Goal: Task Accomplishment & Management: Complete application form

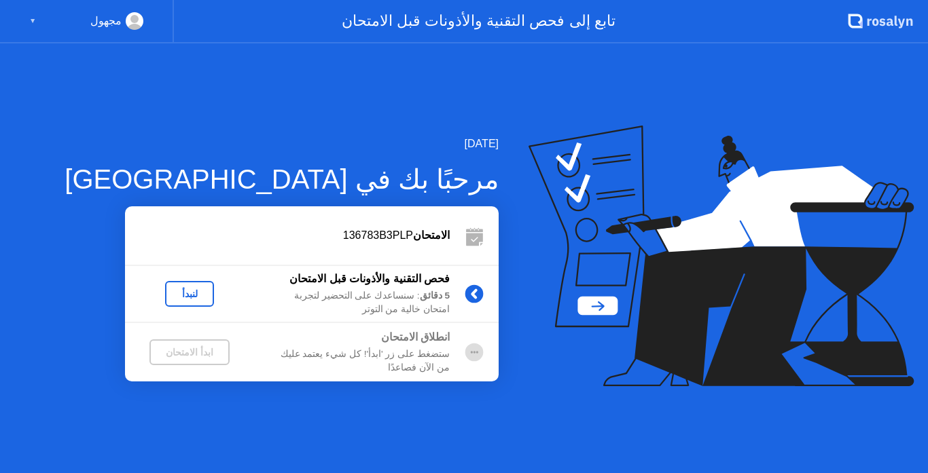
click at [189, 295] on div "لنبدأ" at bounding box center [189, 294] width 38 height 11
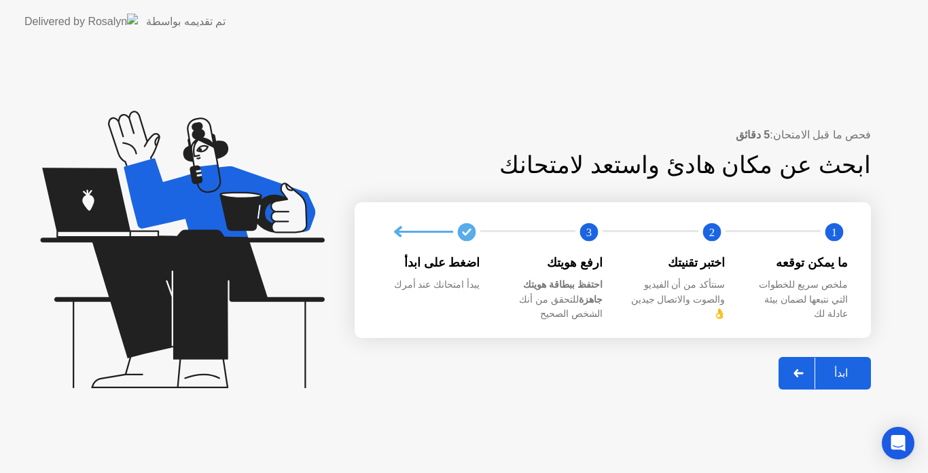
click at [794, 365] on div at bounding box center [798, 373] width 33 height 31
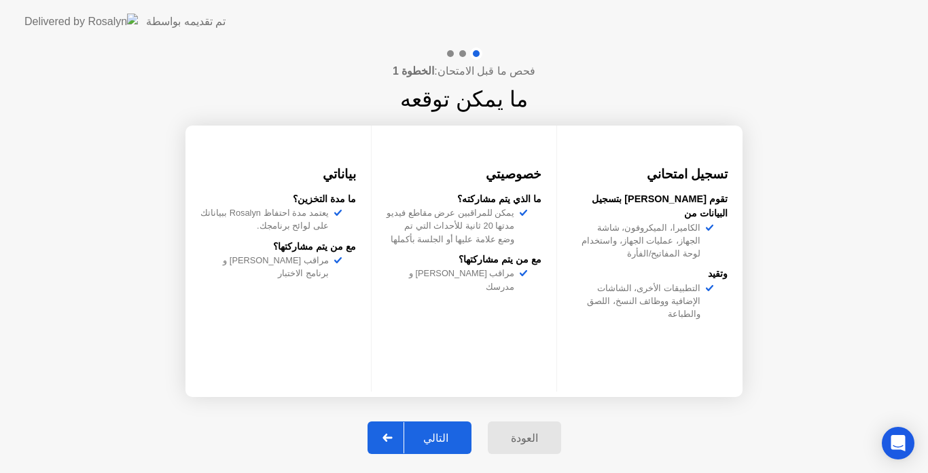
click at [446, 443] on div "التالي" at bounding box center [435, 438] width 63 height 13
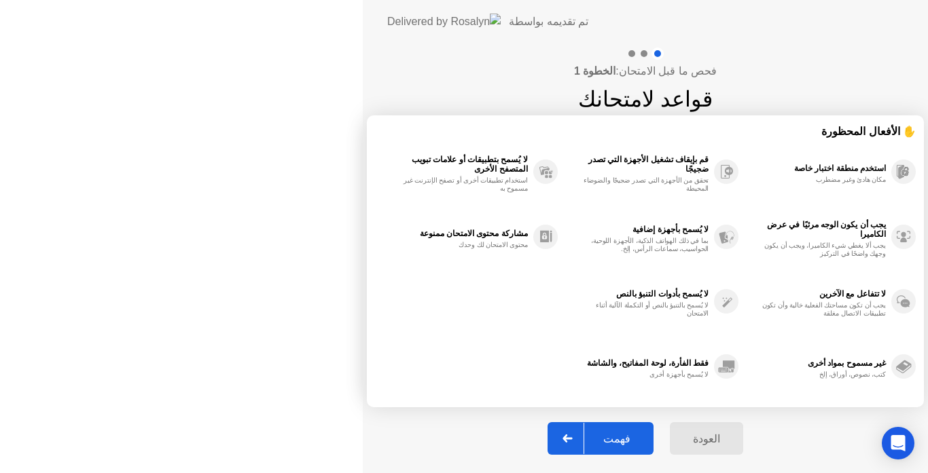
click at [584, 442] on div "فهمت" at bounding box center [616, 439] width 65 height 13
select select "Available cameras"
select select "Available speakers"
select select "Available microphones"
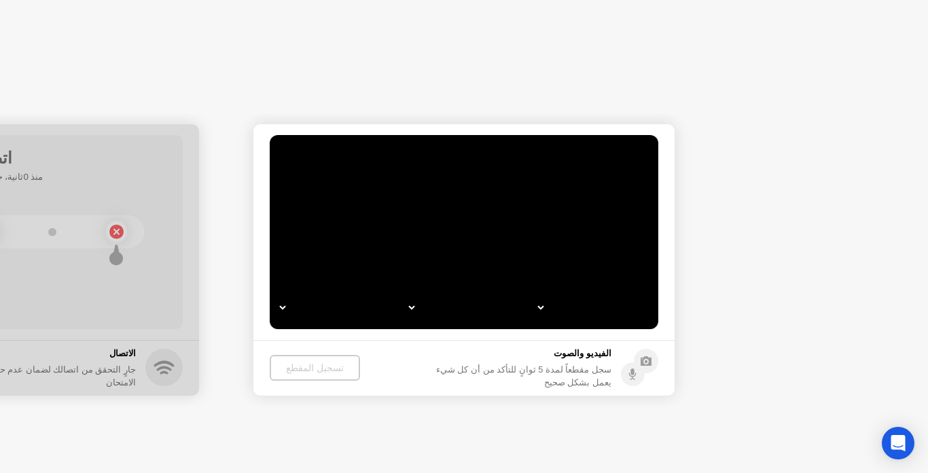
select select "**********"
select select "*******"
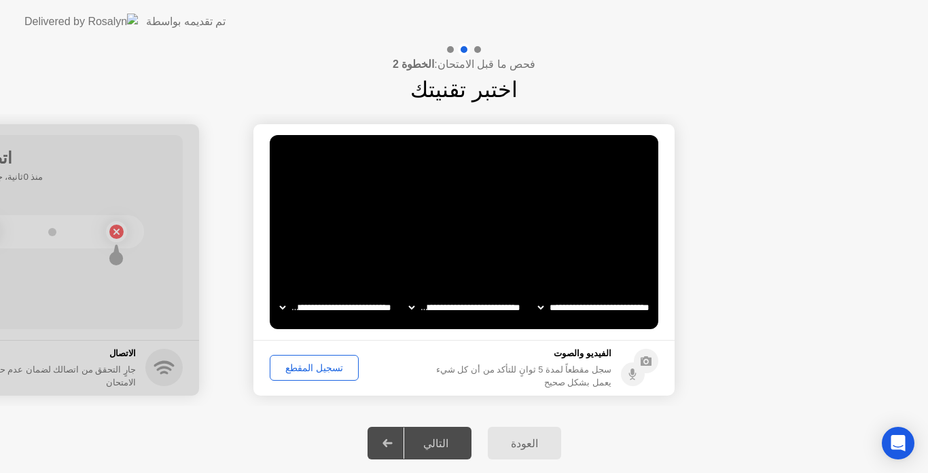
click at [303, 368] on div "تسجيل المقطع" at bounding box center [313, 368] width 79 height 11
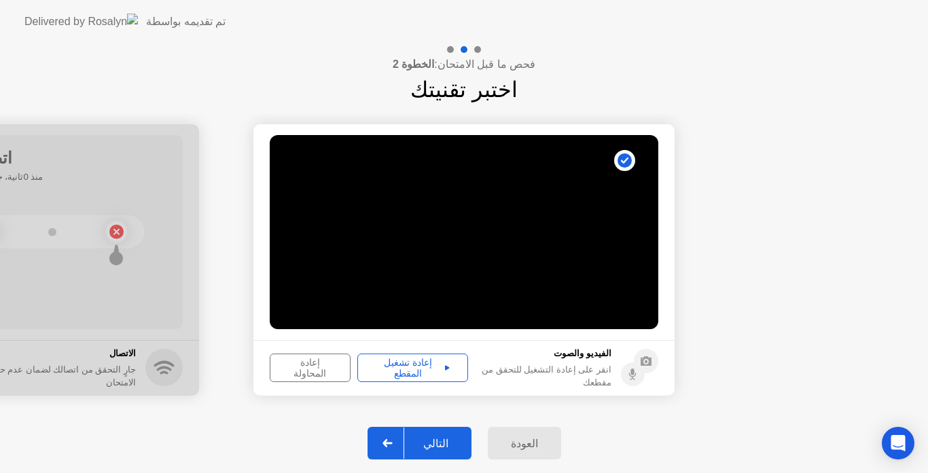
click at [443, 440] on div "التالي" at bounding box center [435, 443] width 63 height 13
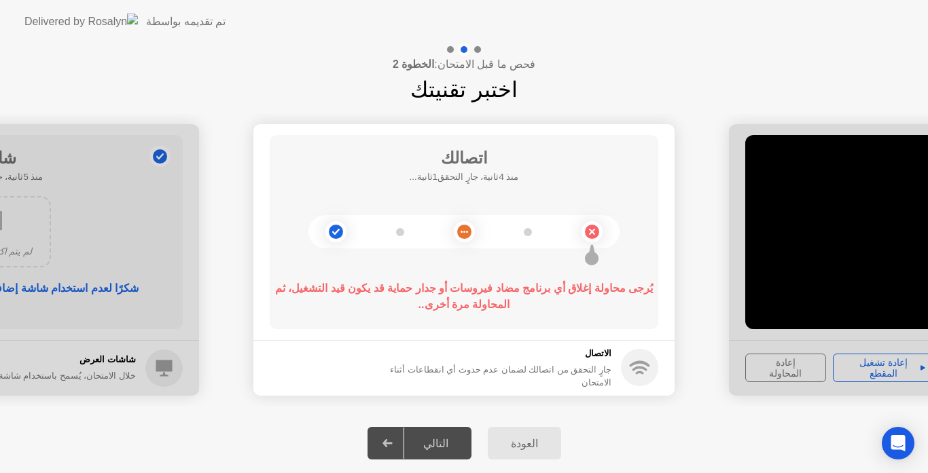
click at [590, 234] on icon at bounding box center [591, 232] width 5 height 5
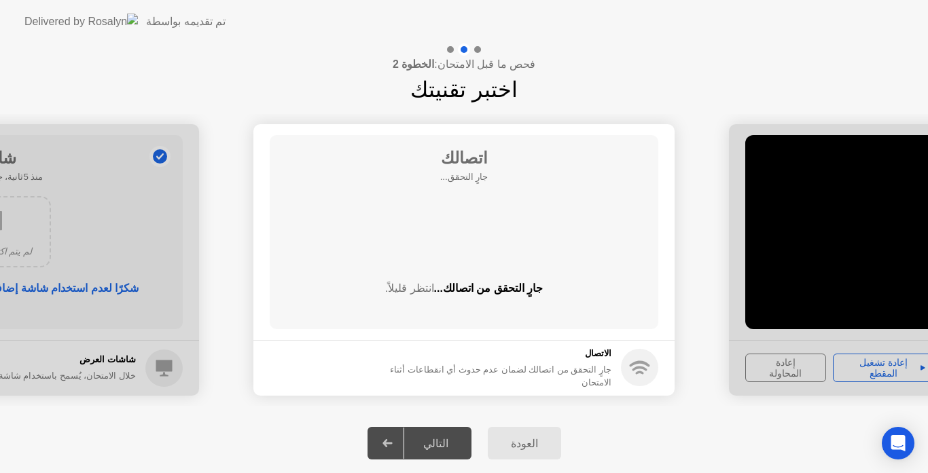
click at [129, 92] on div "فحص ما قبل الامتحان: الخطوة 2 اختبر تقنيتك" at bounding box center [464, 74] width 928 height 62
click at [835, 51] on div "فحص ما قبل الامتحان: الخطوة 2 اختبر تقنيتك" at bounding box center [464, 74] width 928 height 62
click at [122, 63] on div "فحص ما قبل الامتحان: الخطوة 2 اختبر تقنيتك" at bounding box center [464, 74] width 928 height 62
click at [824, 41] on header "تم تقديمه بواسطة" at bounding box center [464, 21] width 928 height 43
click at [95, 90] on div "فحص ما قبل الامتحان: الخطوة 2 اختبر تقنيتك" at bounding box center [464, 74] width 928 height 62
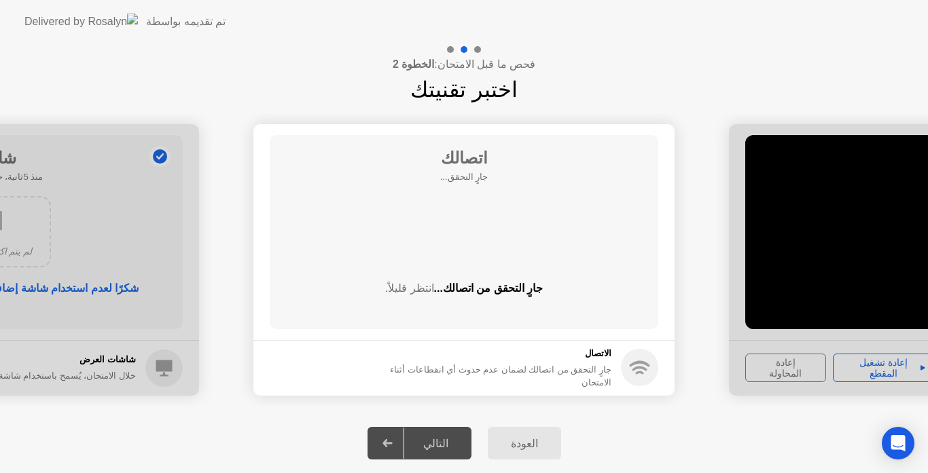
click at [132, 435] on div "العودة التالي" at bounding box center [464, 444] width 928 height 60
click at [132, 434] on div "العودة التالي" at bounding box center [464, 444] width 928 height 60
click at [114, 47] on div "فحص ما قبل الامتحان: الخطوة 2 اختبر تقنيتك" at bounding box center [464, 74] width 928 height 62
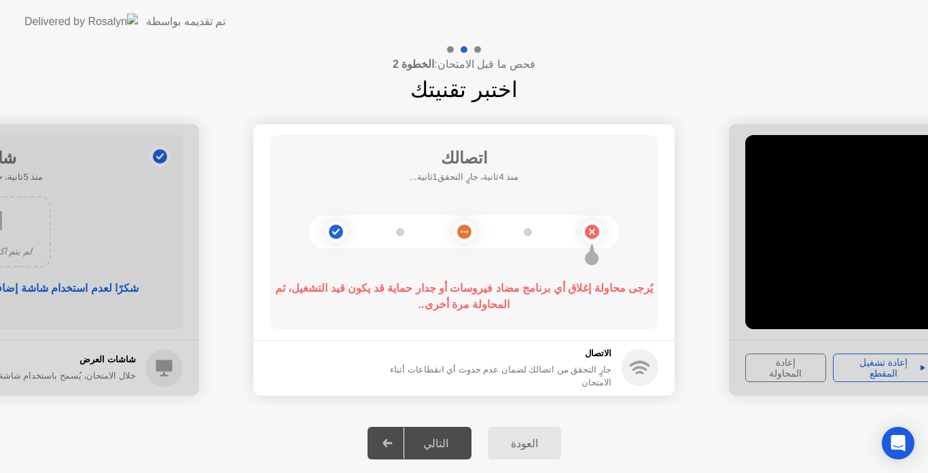
click at [843, 58] on div "فحص ما قبل الامتحان: الخطوة 2 اختبر تقنيتك" at bounding box center [464, 74] width 928 height 62
click at [129, 62] on div "فحص ما قبل الامتحان: الخطوة 2 اختبر تقنيتك" at bounding box center [464, 74] width 928 height 62
click at [462, 234] on circle at bounding box center [464, 232] width 14 height 14
click at [404, 230] on div at bounding box center [463, 231] width 311 height 33
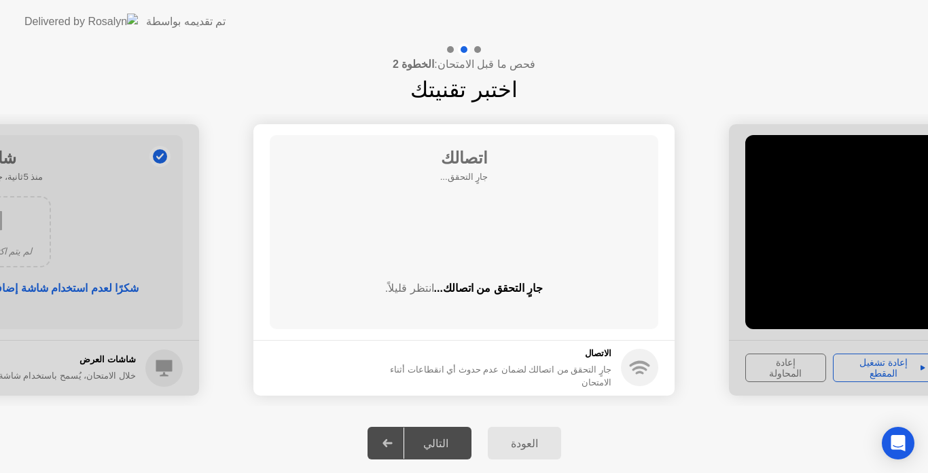
drag, startPoint x: 708, startPoint y: 424, endPoint x: 454, endPoint y: 473, distance: 258.7
click at [708, 424] on div "العودة التالي" at bounding box center [464, 444] width 928 height 60
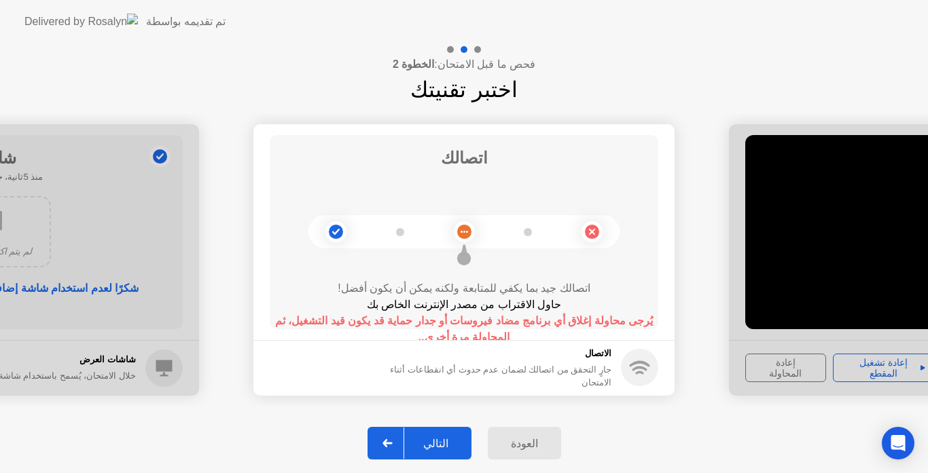
click at [448, 450] on div "التالي" at bounding box center [435, 443] width 63 height 13
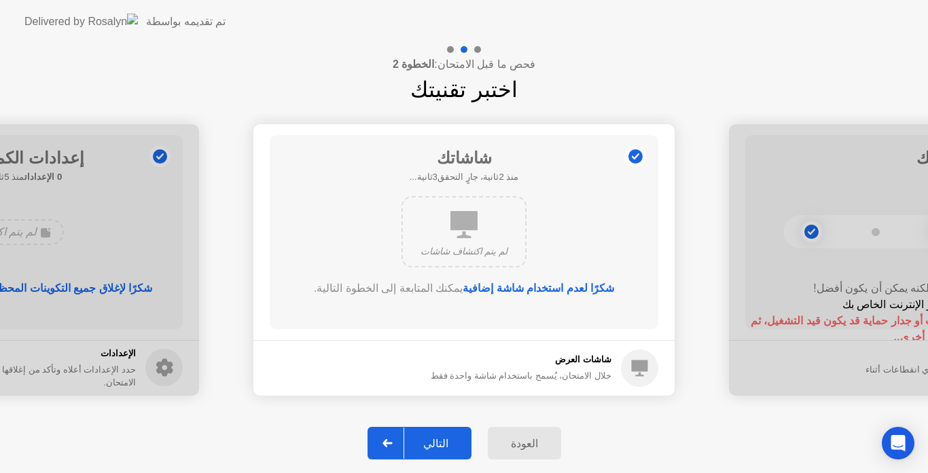
click at [448, 450] on div "التالي" at bounding box center [435, 443] width 63 height 13
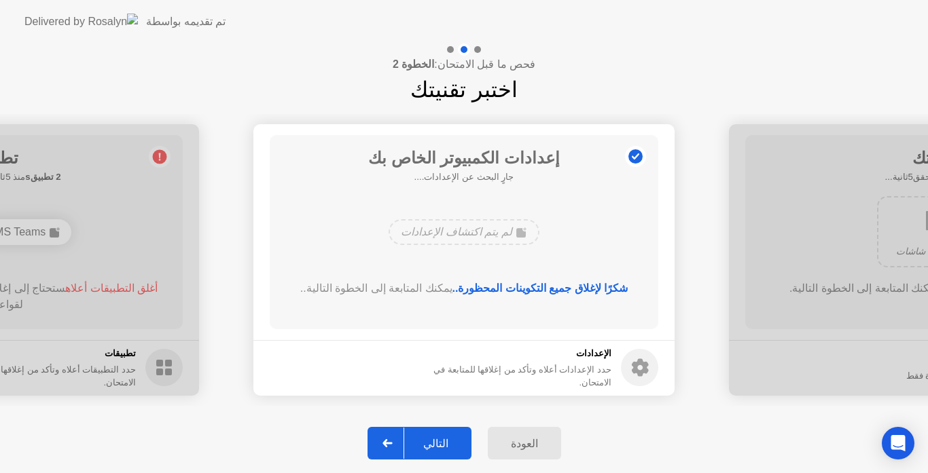
click at [448, 450] on div "التالي" at bounding box center [435, 443] width 63 height 13
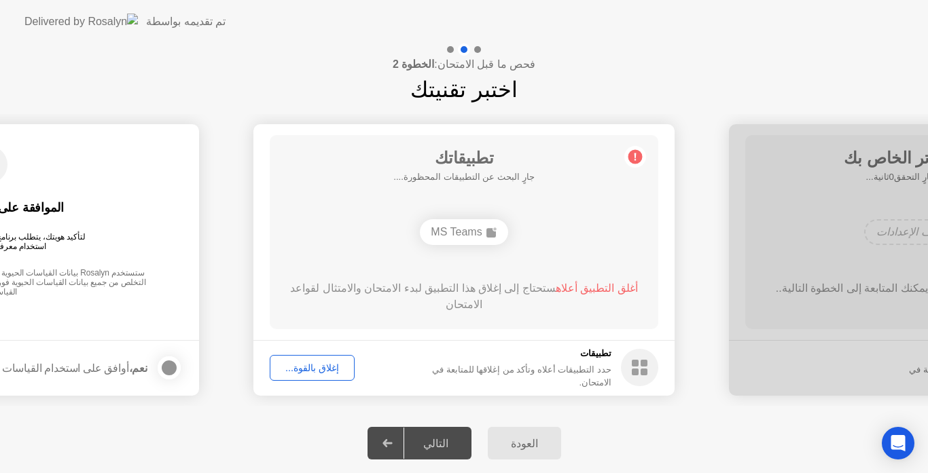
click at [105, 62] on div "فحص ما قبل الامتحان: الخطوة 2 اختبر تقنيتك" at bounding box center [464, 74] width 928 height 62
click at [490, 232] on rect at bounding box center [491, 233] width 10 height 10
click at [634, 159] on circle at bounding box center [635, 156] width 14 height 14
click at [473, 230] on div "MS Teams" at bounding box center [464, 232] width 88 height 26
click at [592, 291] on span "أغلق التطبيق أعلاه" at bounding box center [597, 289] width 82 height 12
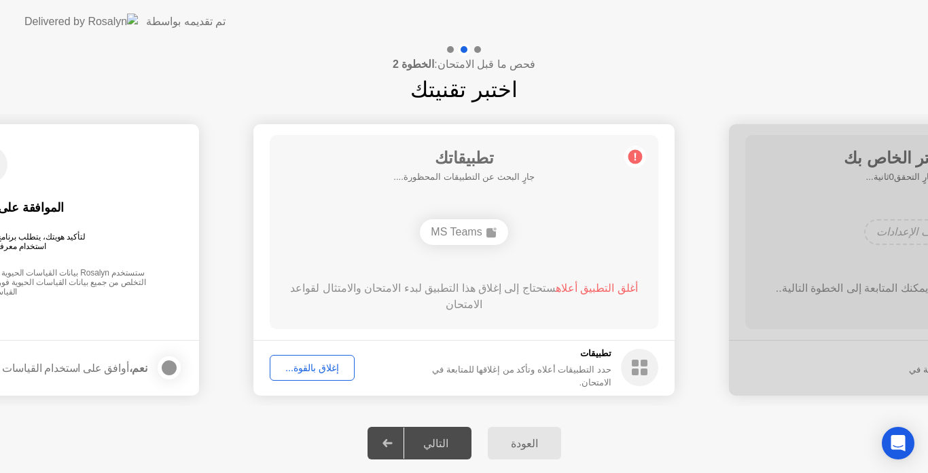
click at [792, 71] on div "فحص ما قبل الامتحان: الخطوة 2 اختبر تقنيتك" at bounding box center [464, 74] width 928 height 62
click at [473, 228] on div "MS Teams" at bounding box center [464, 232] width 88 height 26
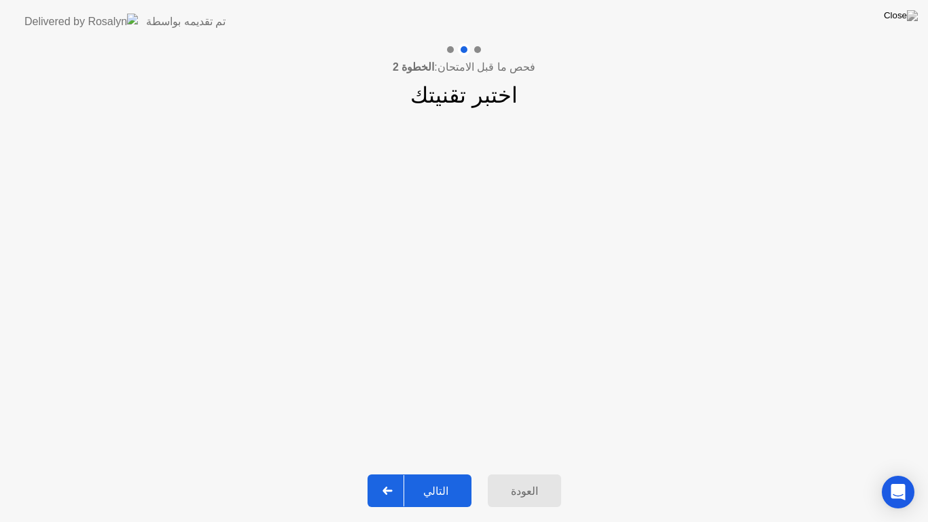
click at [442, 473] on div "التالي" at bounding box center [435, 490] width 63 height 13
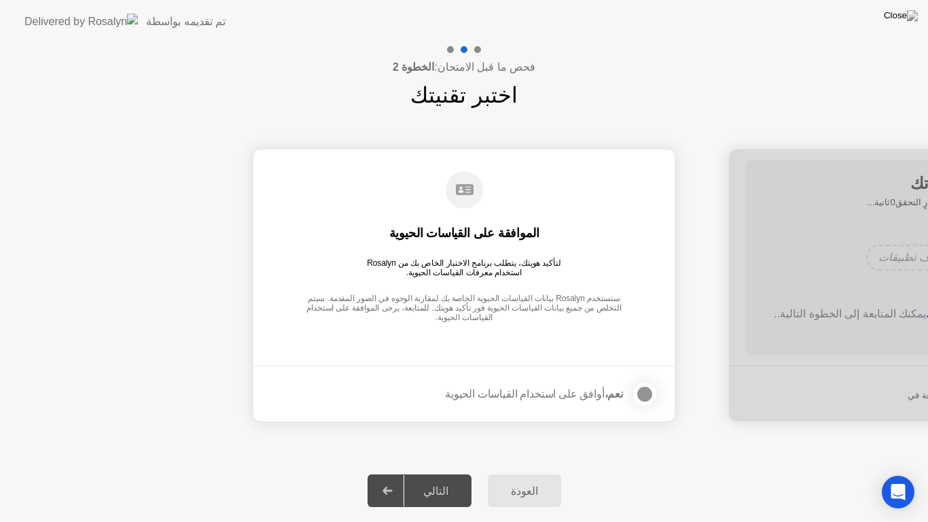
click at [927, 228] on div at bounding box center [939, 285] width 421 height 272
click at [646, 391] on div at bounding box center [644, 394] width 16 height 16
click at [449, 473] on div "التالي" at bounding box center [435, 490] width 63 height 13
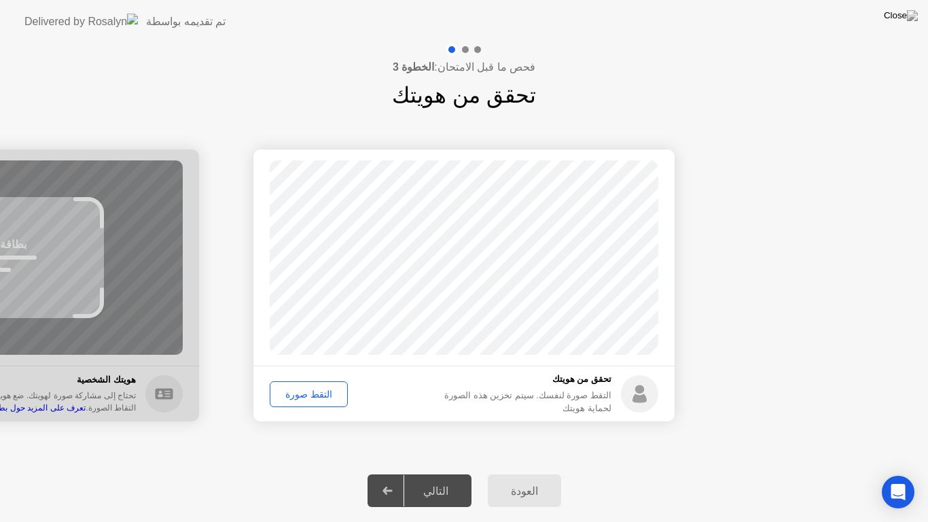
click at [303, 388] on div "التقط صورة" at bounding box center [308, 393] width 69 height 11
click at [302, 393] on div "التقط صورة" at bounding box center [308, 393] width 69 height 11
click at [440, 473] on div "التالي" at bounding box center [435, 490] width 63 height 13
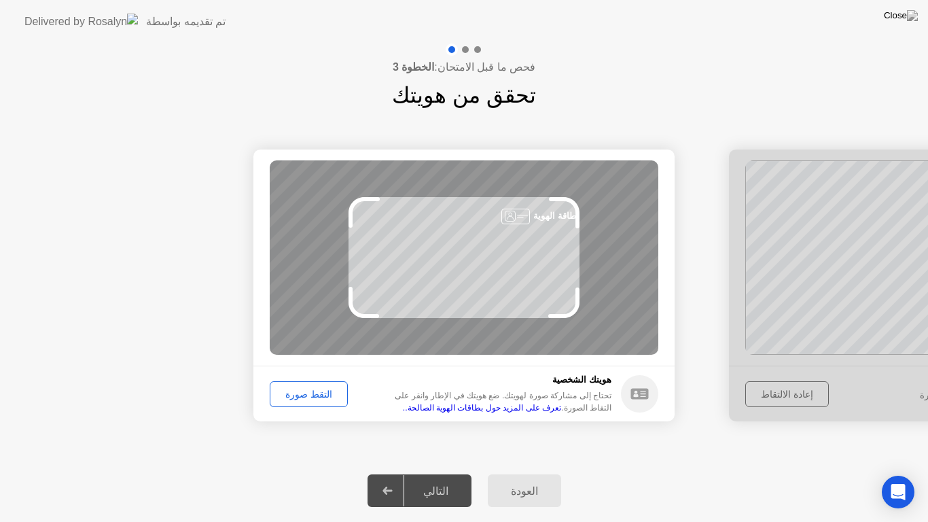
click at [302, 393] on div "التقط صورة" at bounding box center [308, 393] width 69 height 11
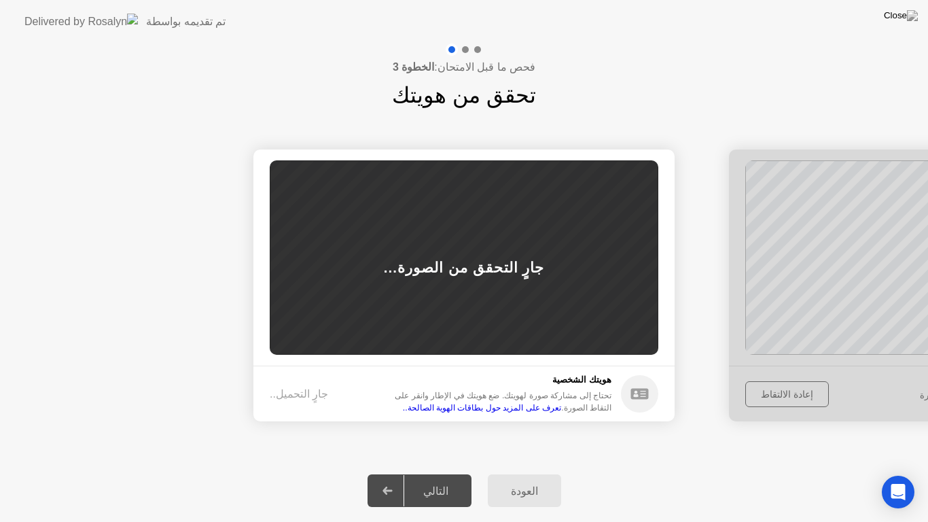
click at [302, 393] on div "جارٍ التحميل.." at bounding box center [299, 394] width 58 height 16
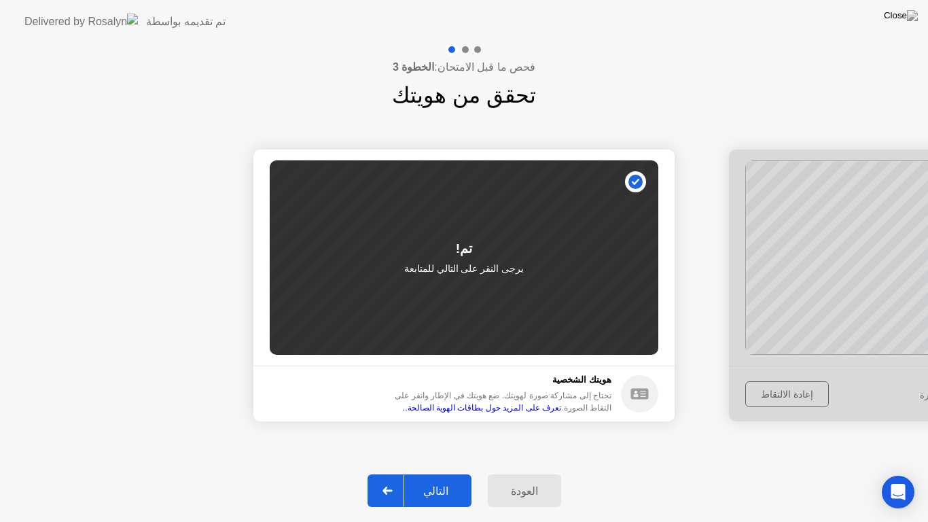
click at [435, 473] on div "التالي" at bounding box center [435, 490] width 63 height 13
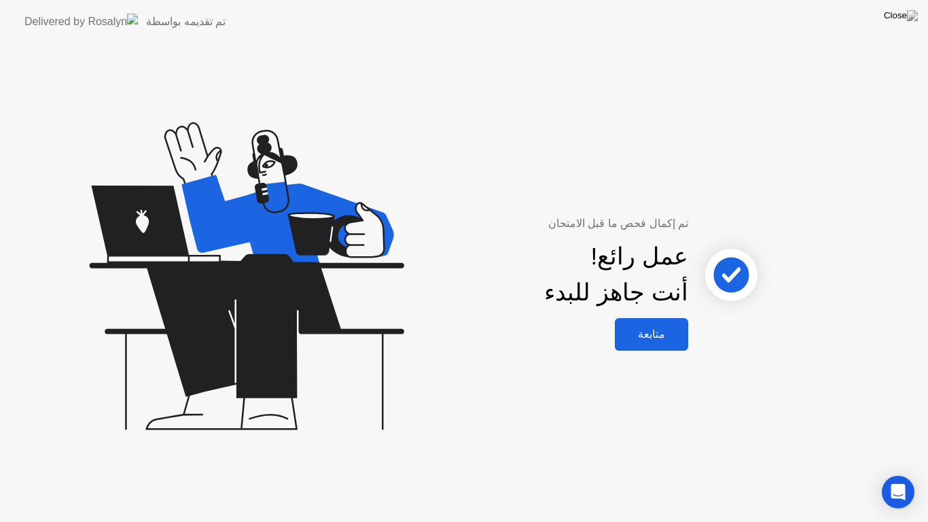
click at [649, 339] on div "متابعة" at bounding box center [651, 333] width 65 height 13
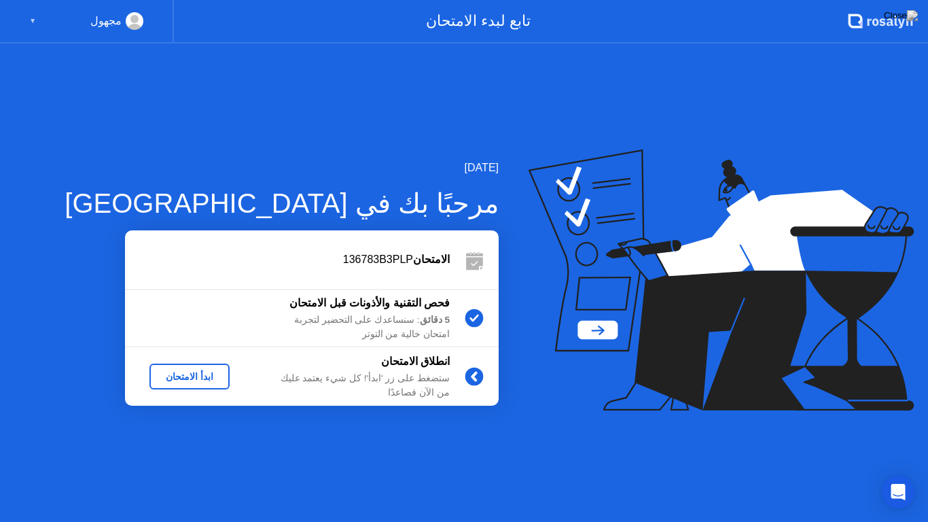
click at [196, 373] on div "ابدأ الامتحان" at bounding box center [189, 376] width 69 height 11
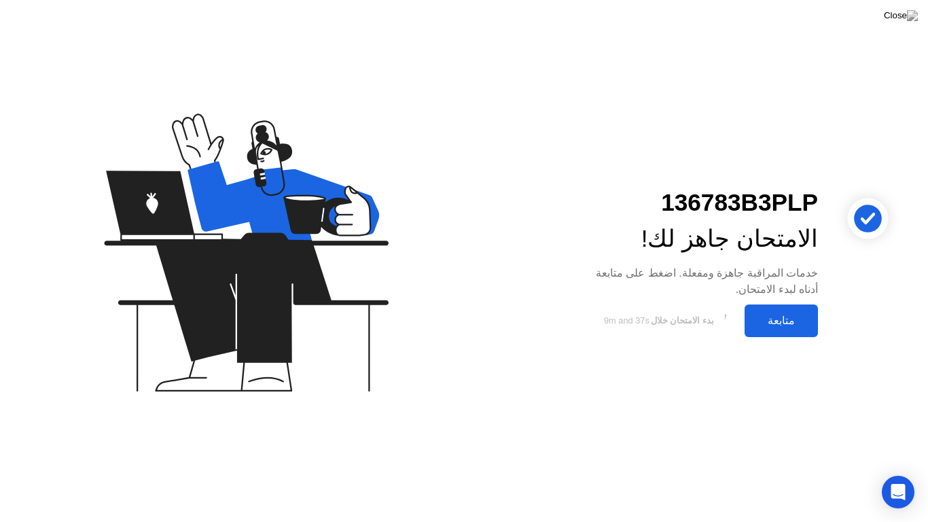
click at [785, 316] on div "متابعة" at bounding box center [780, 320] width 65 height 13
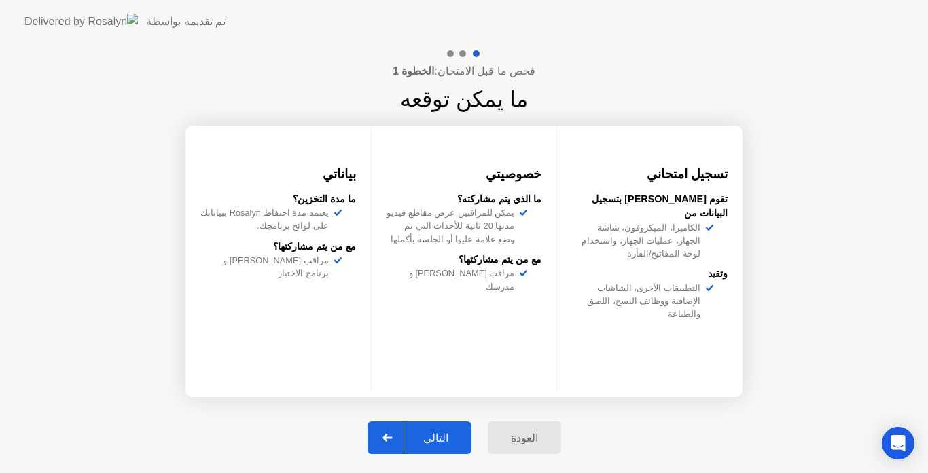
click at [437, 432] on div "التالي" at bounding box center [435, 438] width 63 height 13
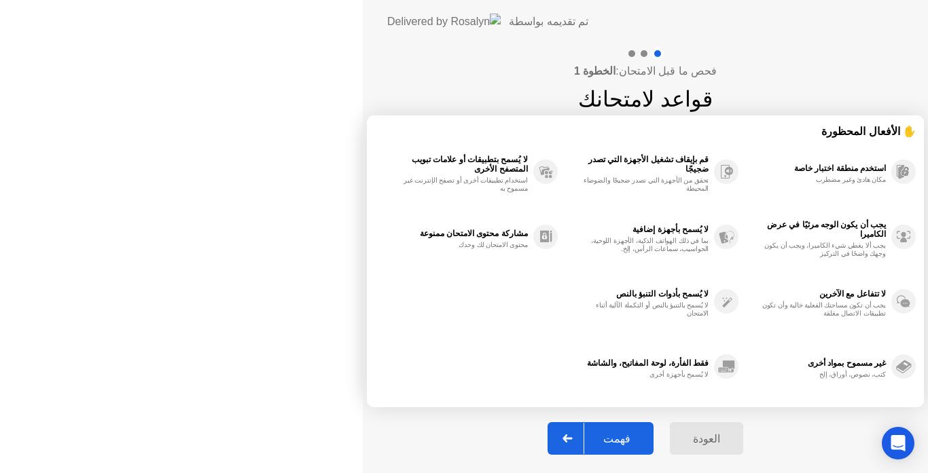
click at [584, 441] on div "فهمت" at bounding box center [616, 439] width 65 height 13
select select "Available cameras"
select select "Available speakers"
select select "Available microphones"
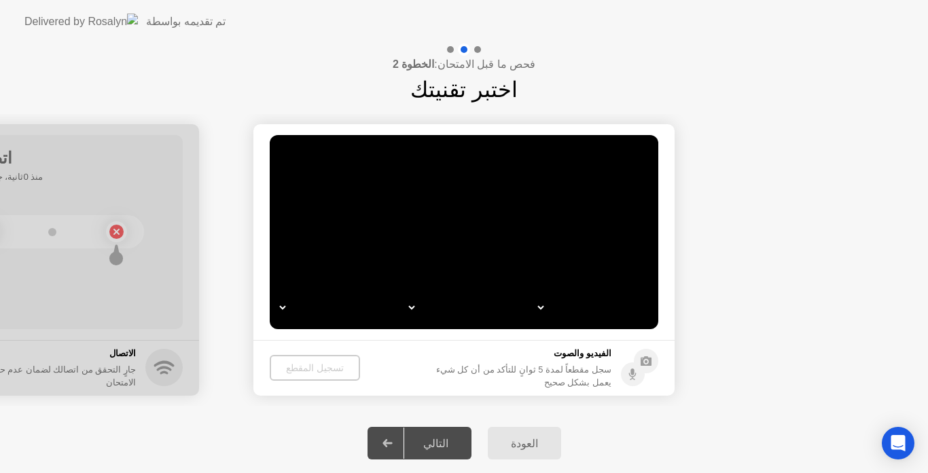
select select "*"
select select "**********"
select select "*******"
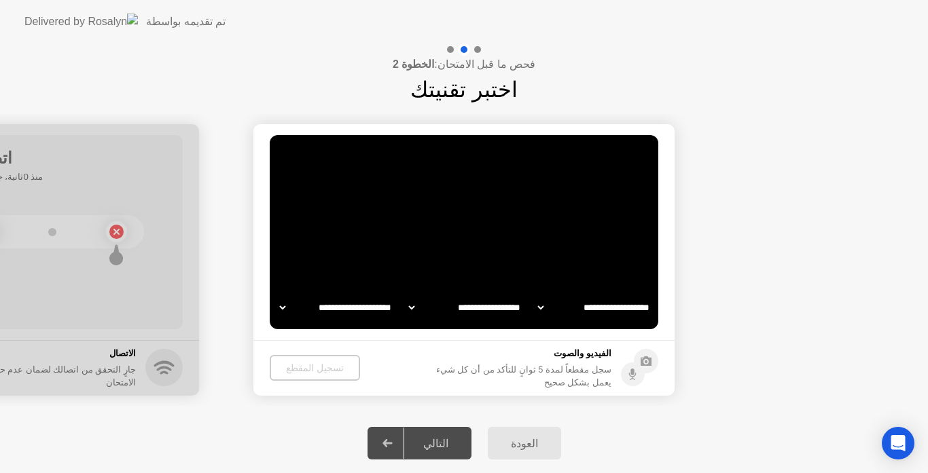
select select "*******"
click at [310, 368] on div "تسجيل المقطع" at bounding box center [313, 368] width 79 height 11
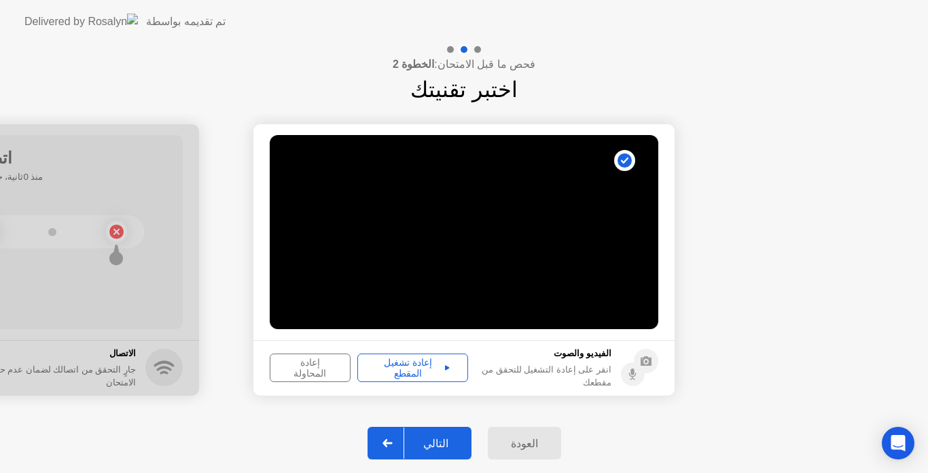
click at [407, 368] on div "إعادة تشغيل المقطع" at bounding box center [412, 368] width 101 height 22
click at [442, 441] on div "التالي" at bounding box center [435, 443] width 63 height 13
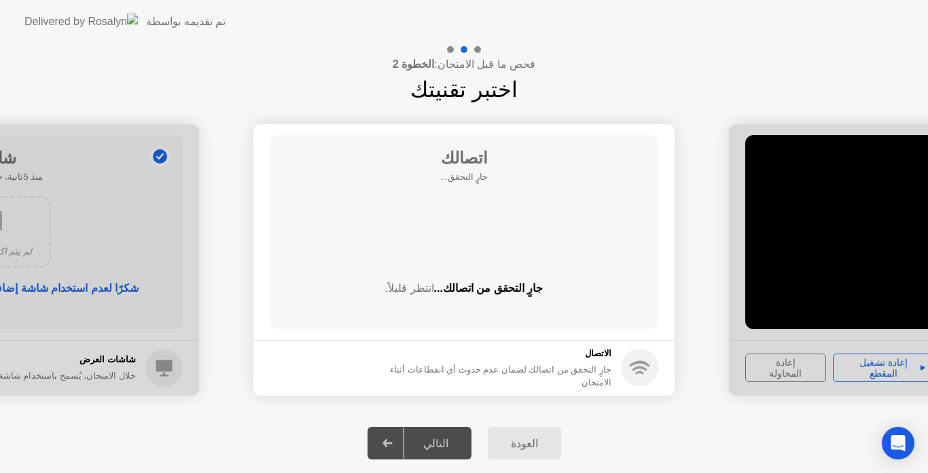
click at [447, 439] on div "التالي" at bounding box center [435, 443] width 63 height 13
click at [435, 441] on div "التالي" at bounding box center [435, 443] width 63 height 13
click at [363, 446] on div "العودة التالي" at bounding box center [464, 444] width 928 height 60
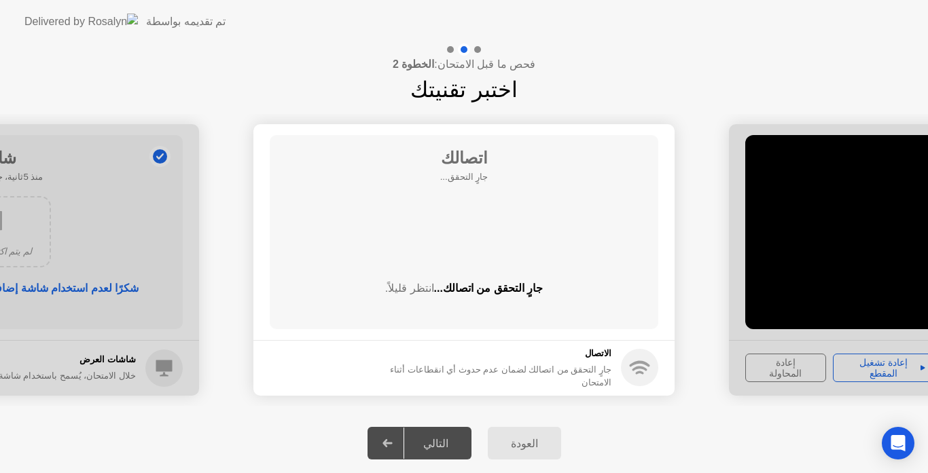
click at [821, 25] on header "تم تقديمه بواسطة" at bounding box center [464, 21] width 928 height 43
